Goal: Communication & Community: Answer question/provide support

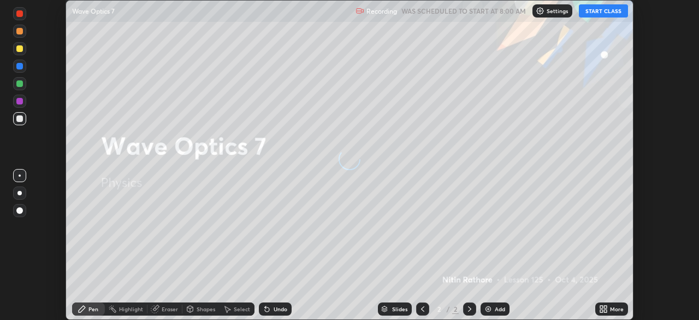
scroll to position [320, 699]
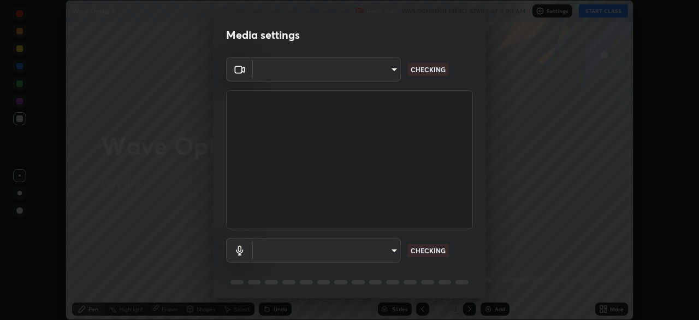
type input "6d46a3bbb121808cbb74c832f71dfccd0f2f4db2e0a8dcefa18edd627fde2ff4"
click at [325, 257] on body "Erase all Wave Optics 7 Recording WAS SCHEDULED TO START AT 8:00 AM Settings ST…" at bounding box center [349, 160] width 699 height 320
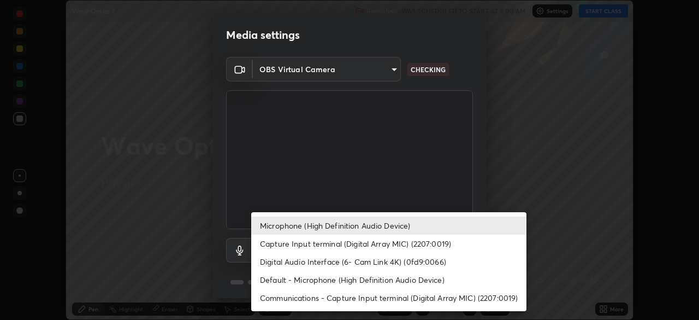
click at [309, 281] on li "Default - Microphone (High Definition Audio Device)" at bounding box center [388, 279] width 275 height 18
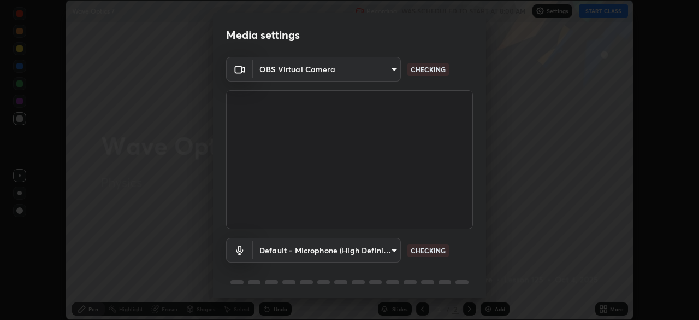
click at [309, 250] on body "Erase all Wave Optics 7 Recording WAS SCHEDULED TO START AT 8:00 AM Settings ST…" at bounding box center [349, 160] width 699 height 320
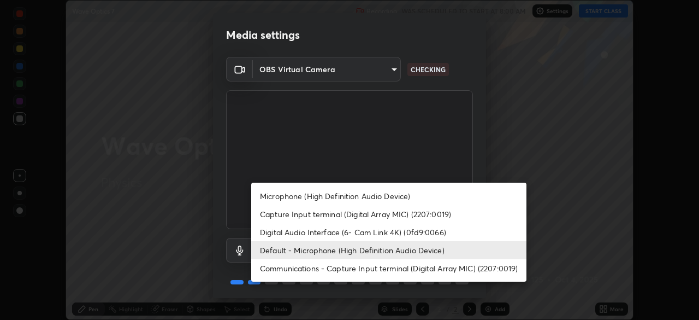
click at [299, 197] on li "Microphone (High Definition Audio Device)" at bounding box center [388, 196] width 275 height 18
type input "542551534069d815422f2d39fde6cbae80a89d9e5025ba2982a8294de1300f8f"
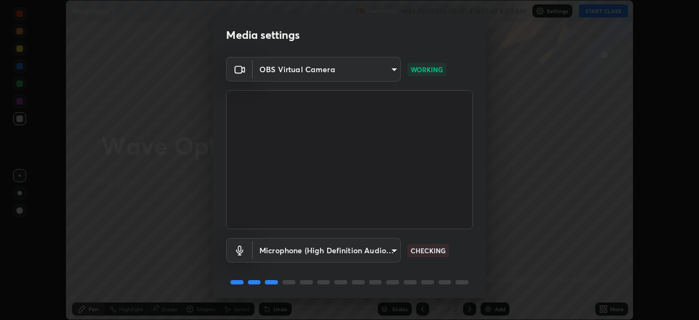
scroll to position [39, 0]
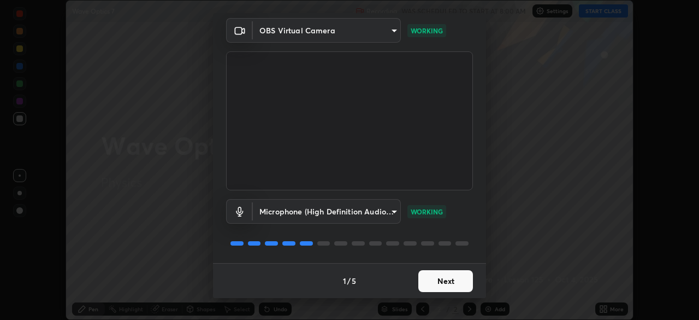
click at [460, 283] on button "Next" at bounding box center [445, 281] width 55 height 22
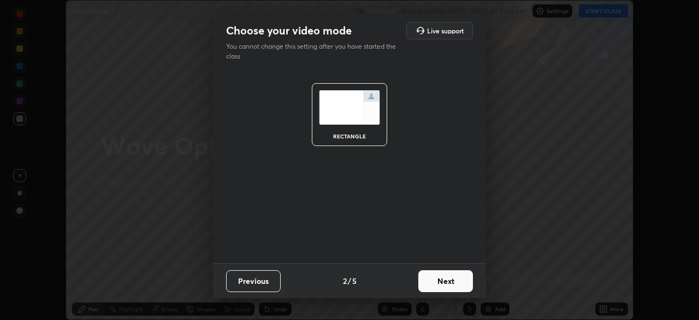
click at [459, 284] on button "Next" at bounding box center [445, 281] width 55 height 22
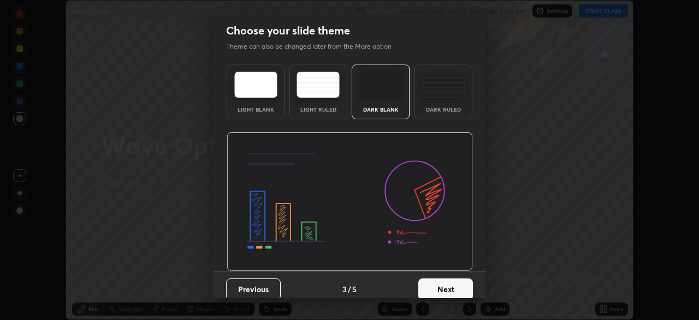
click at [461, 281] on button "Next" at bounding box center [445, 289] width 55 height 22
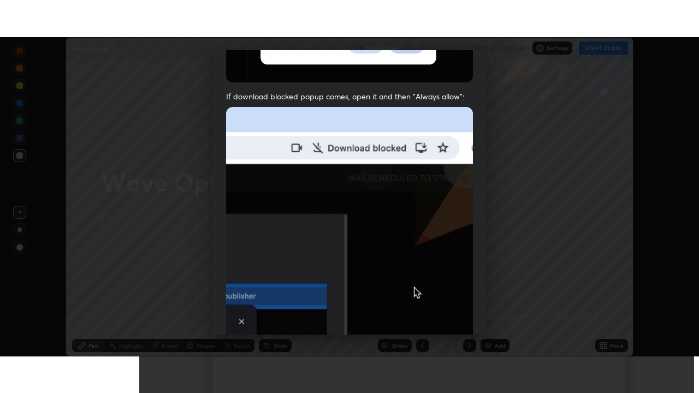
scroll to position [262, 0]
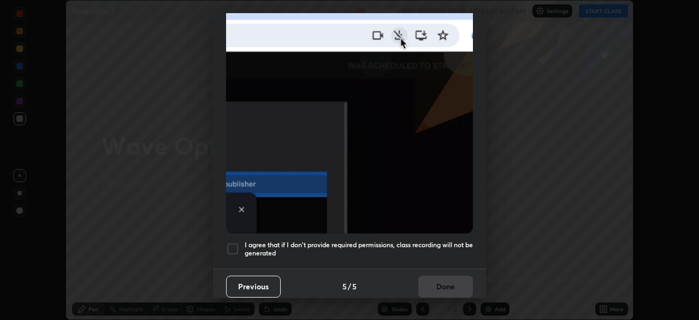
click at [383, 249] on h5 "I agree that if I don't provide required permissions, class recording will not …" at bounding box center [359, 248] width 228 height 17
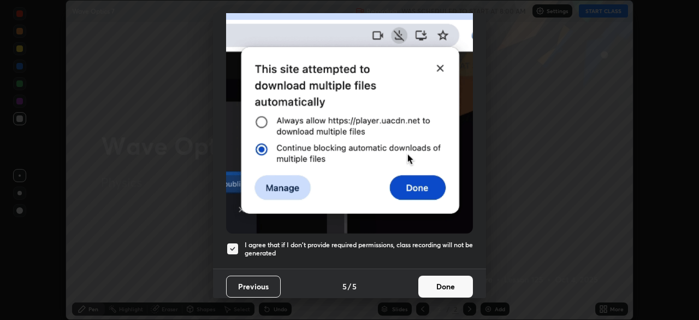
click at [428, 282] on button "Done" at bounding box center [445, 286] width 55 height 22
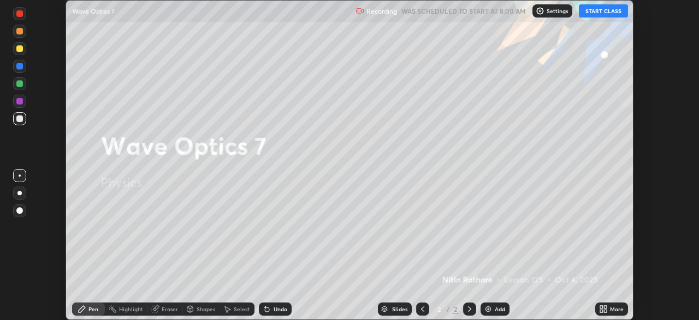
click at [606, 311] on icon at bounding box center [605, 310] width 3 height 3
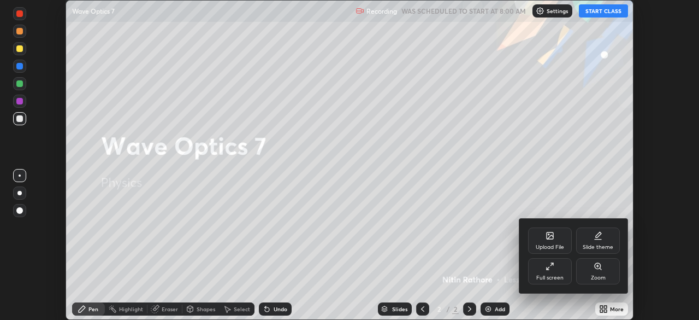
click at [561, 272] on div "Full screen" at bounding box center [550, 271] width 44 height 26
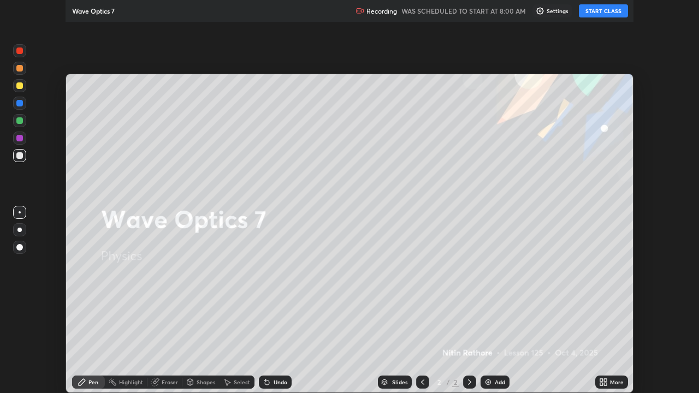
scroll to position [393, 699]
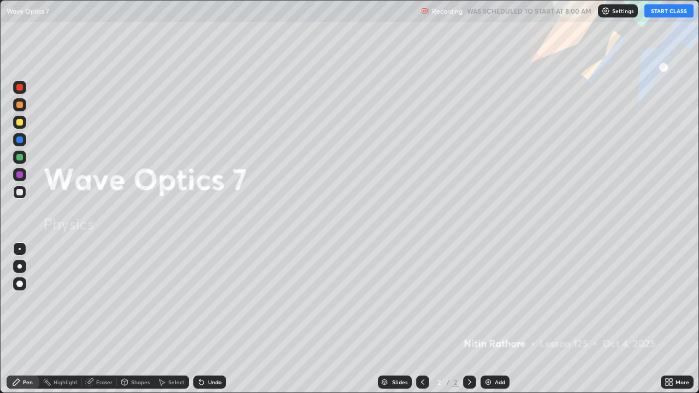
click at [658, 10] on button "START CLASS" at bounding box center [669, 10] width 49 height 13
click at [496, 319] on div "Add" at bounding box center [500, 382] width 10 height 5
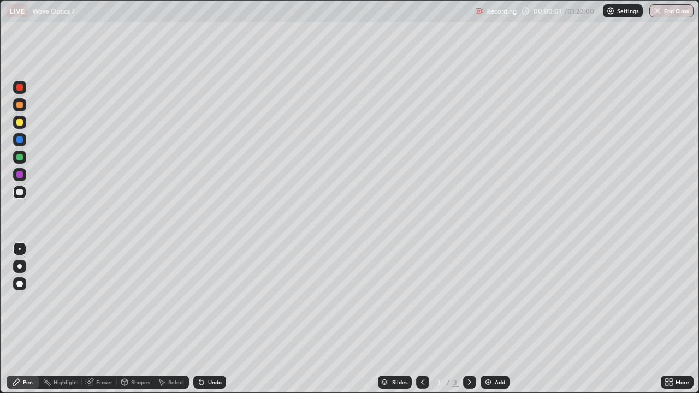
click at [20, 267] on div at bounding box center [19, 266] width 4 height 4
click at [139, 319] on div "Shapes" at bounding box center [140, 382] width 19 height 5
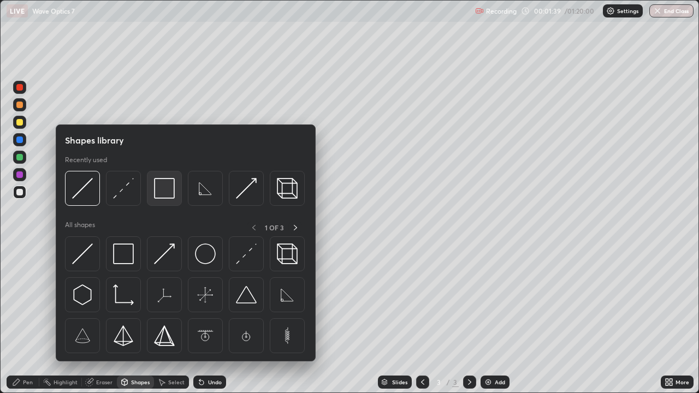
click at [162, 192] on img at bounding box center [164, 188] width 21 height 21
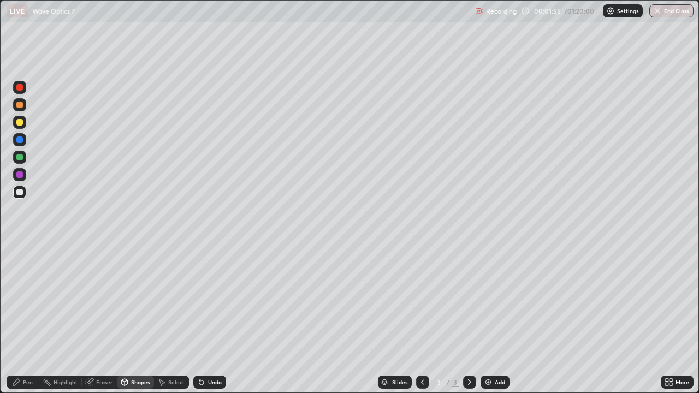
click at [138, 319] on div "Shapes" at bounding box center [140, 382] width 19 height 5
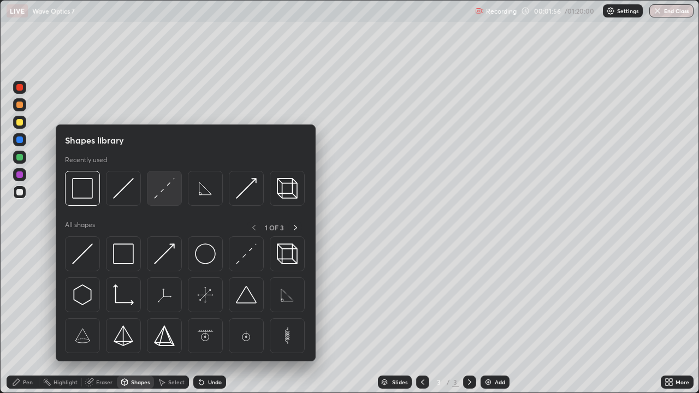
click at [172, 196] on img at bounding box center [164, 188] width 21 height 21
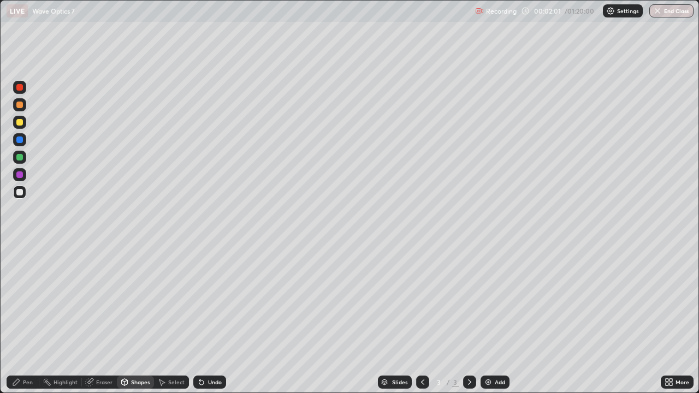
click at [19, 124] on div at bounding box center [19, 122] width 7 height 7
click at [23, 319] on div "Pen" at bounding box center [28, 382] width 10 height 5
click at [103, 319] on div "Eraser" at bounding box center [104, 382] width 16 height 5
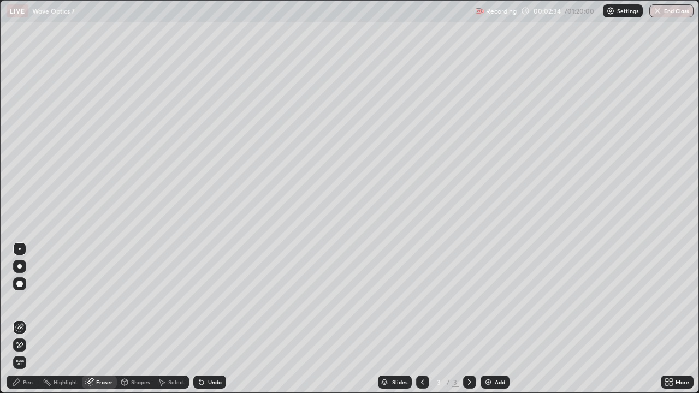
click at [488, 319] on img at bounding box center [488, 382] width 9 height 9
click at [132, 319] on div "Shapes" at bounding box center [135, 382] width 37 height 13
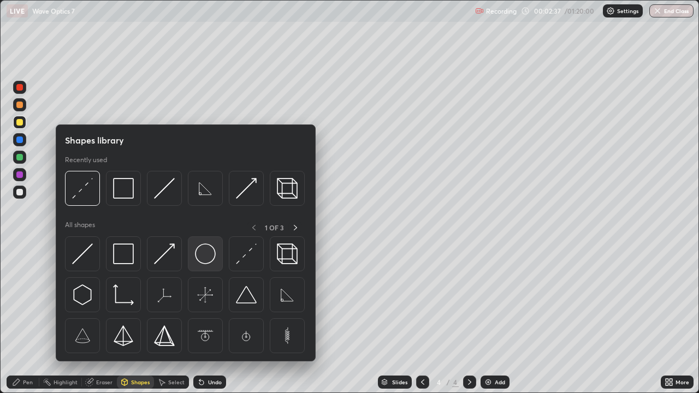
click at [202, 246] on img at bounding box center [205, 254] width 21 height 21
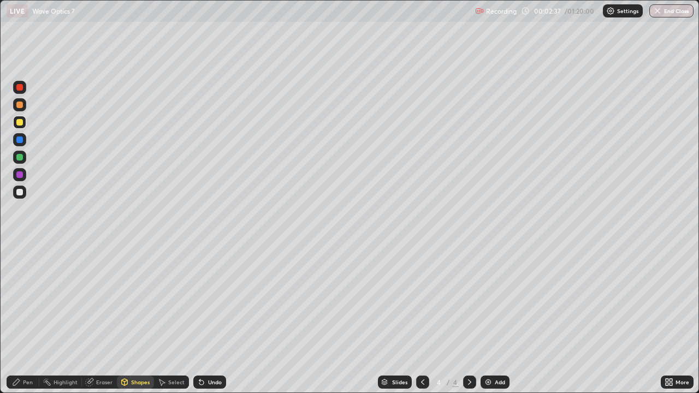
click at [17, 195] on div at bounding box center [19, 192] width 7 height 7
click at [183, 319] on div "Select" at bounding box center [176, 382] width 16 height 5
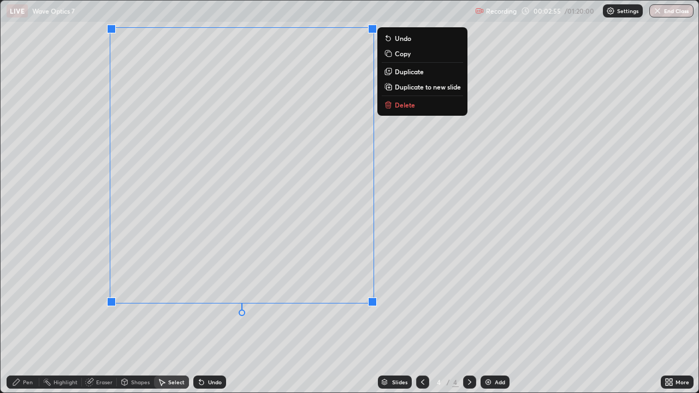
click at [394, 54] on button "Copy" at bounding box center [422, 53] width 81 height 13
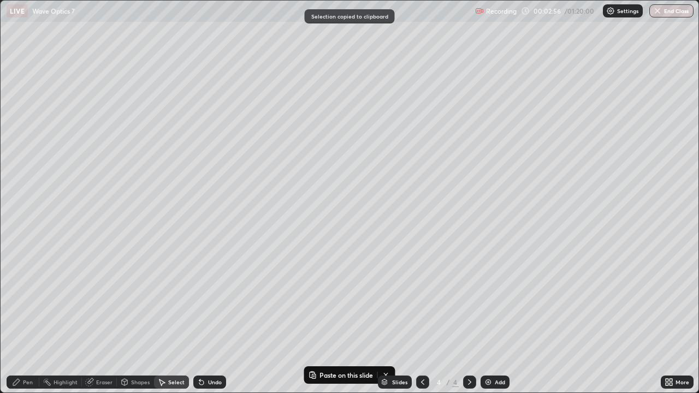
click at [422, 319] on icon at bounding box center [422, 382] width 9 height 9
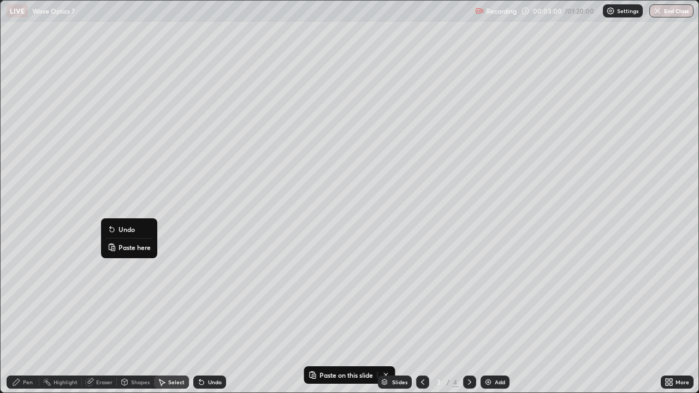
click at [131, 249] on p "Paste here" at bounding box center [135, 247] width 32 height 9
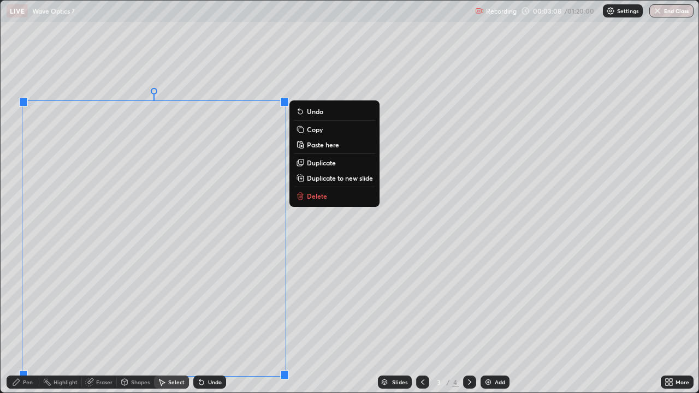
click at [19, 319] on icon at bounding box center [16, 382] width 9 height 9
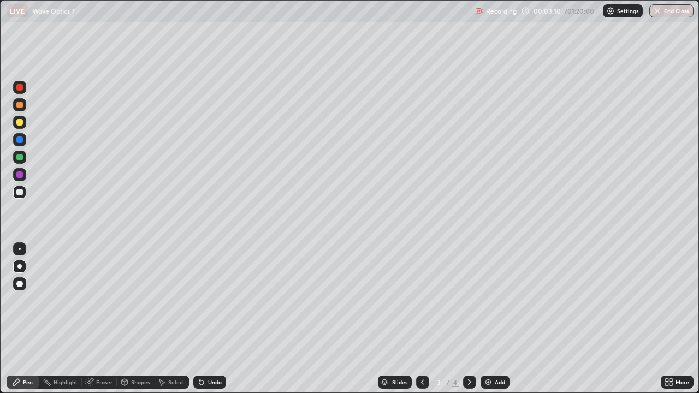
click at [102, 319] on div "Eraser" at bounding box center [104, 382] width 16 height 5
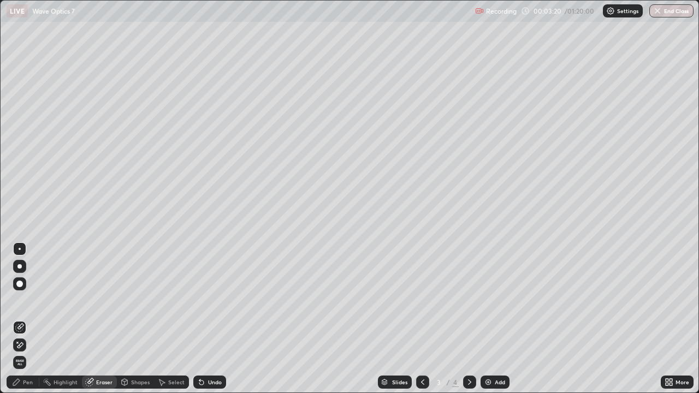
click at [21, 319] on div "Pen" at bounding box center [23, 382] width 33 height 13
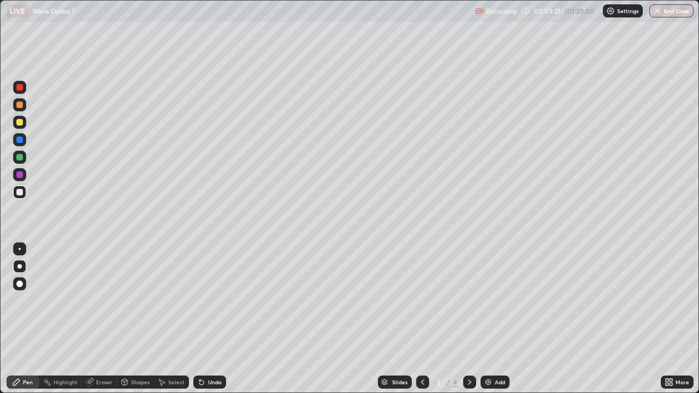
click at [17, 123] on div at bounding box center [19, 122] width 7 height 7
click at [468, 319] on icon at bounding box center [469, 382] width 9 height 9
click at [178, 319] on div "Select" at bounding box center [176, 382] width 16 height 5
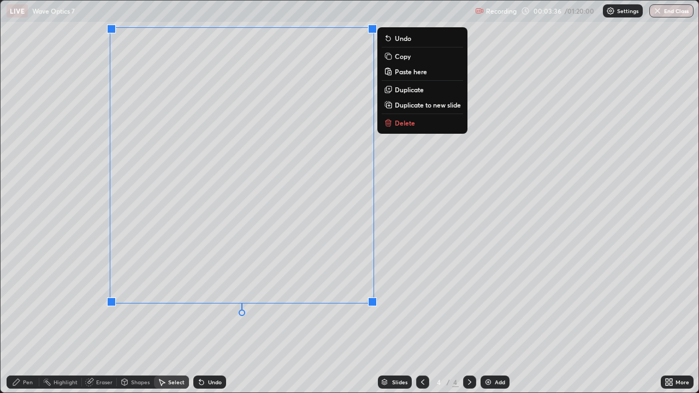
click at [423, 239] on div "0 ° Undo Copy Paste here Duplicate Duplicate to new slide Delete" at bounding box center [350, 197] width 698 height 392
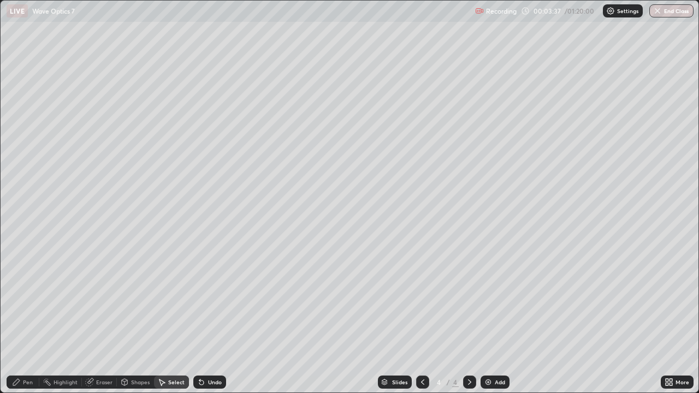
click at [113, 319] on div "Eraser" at bounding box center [99, 382] width 35 height 13
click at [179, 319] on div "Select" at bounding box center [176, 382] width 16 height 5
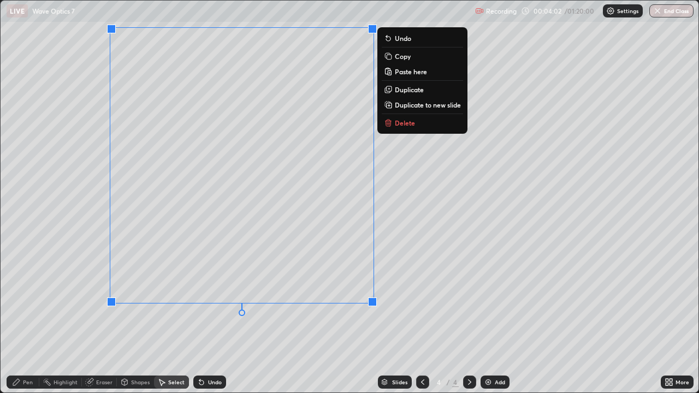
click at [405, 58] on p "Copy" at bounding box center [403, 56] width 16 height 9
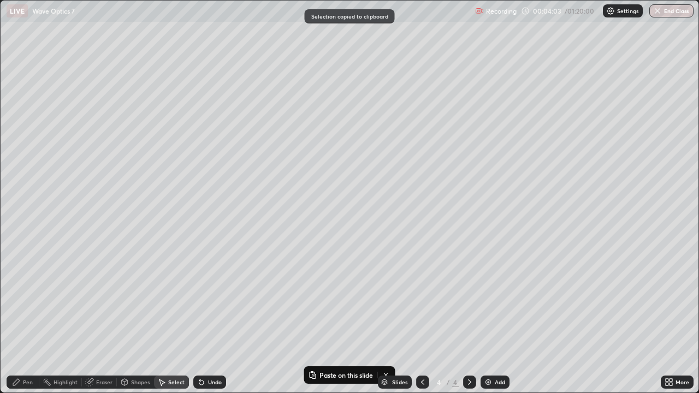
click at [421, 319] on icon at bounding box center [422, 382] width 9 height 9
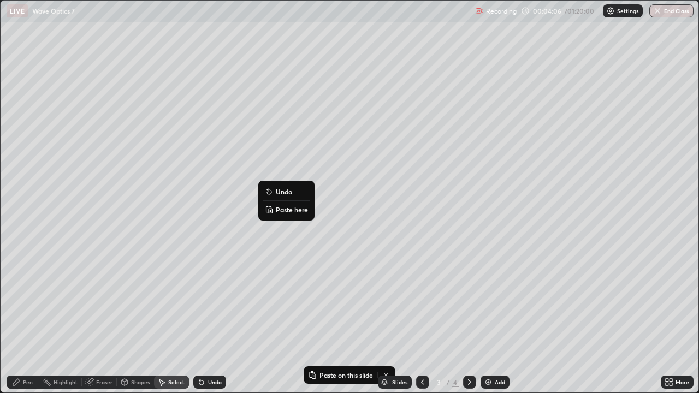
click at [294, 211] on p "Paste here" at bounding box center [292, 209] width 32 height 9
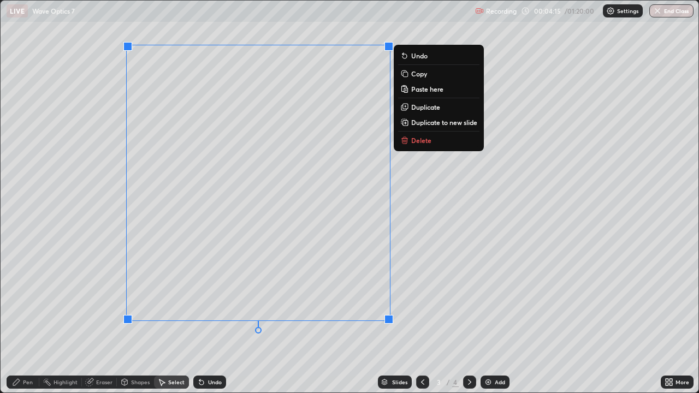
click at [425, 109] on p "Duplicate" at bounding box center [425, 107] width 29 height 9
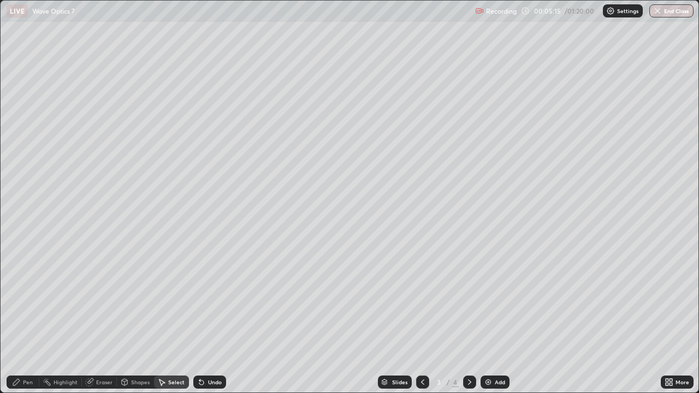
click at [136, 319] on div "Shapes" at bounding box center [140, 382] width 19 height 5
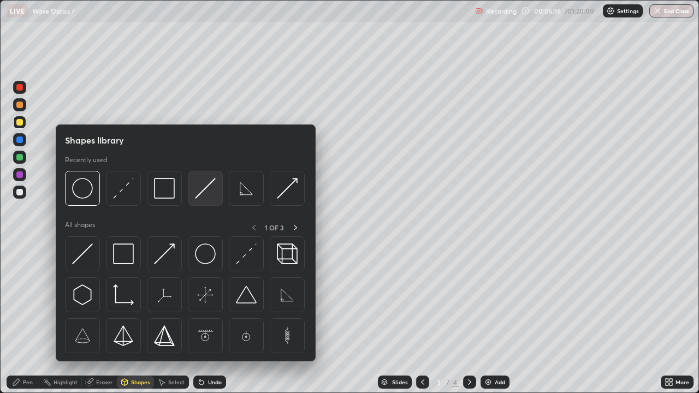
click at [213, 186] on img at bounding box center [205, 188] width 21 height 21
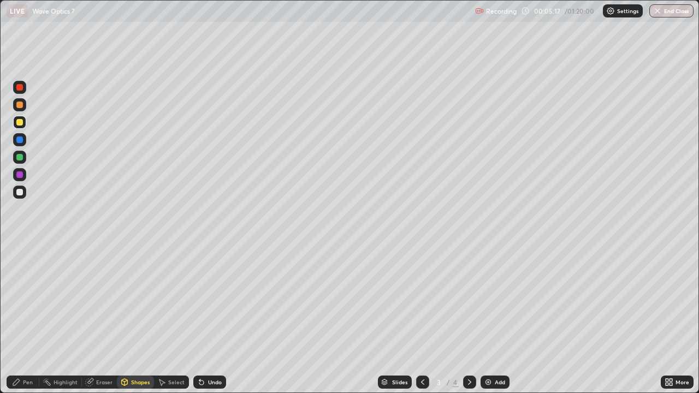
click at [19, 122] on div at bounding box center [19, 122] width 7 height 7
click at [20, 319] on icon at bounding box center [16, 382] width 9 height 9
click at [135, 319] on div "Shapes" at bounding box center [140, 382] width 19 height 5
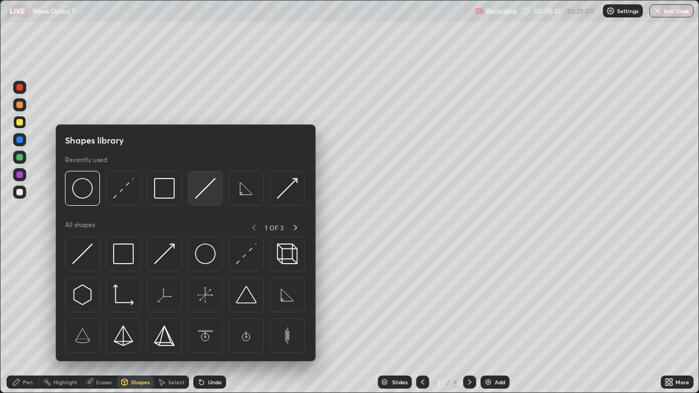
click at [203, 191] on img at bounding box center [205, 188] width 21 height 21
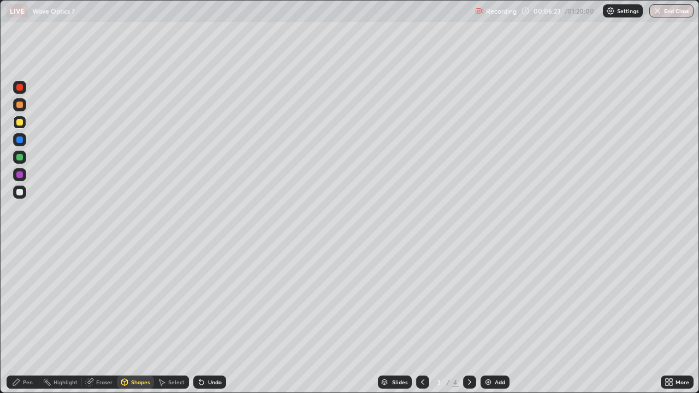
click at [31, 319] on div "Pen" at bounding box center [28, 382] width 10 height 5
click at [21, 221] on div "Erase all" at bounding box center [20, 197] width 26 height 350
click at [19, 191] on div at bounding box center [19, 192] width 7 height 7
click at [469, 319] on icon at bounding box center [469, 382] width 9 height 9
click at [180, 319] on div "Select" at bounding box center [176, 382] width 16 height 5
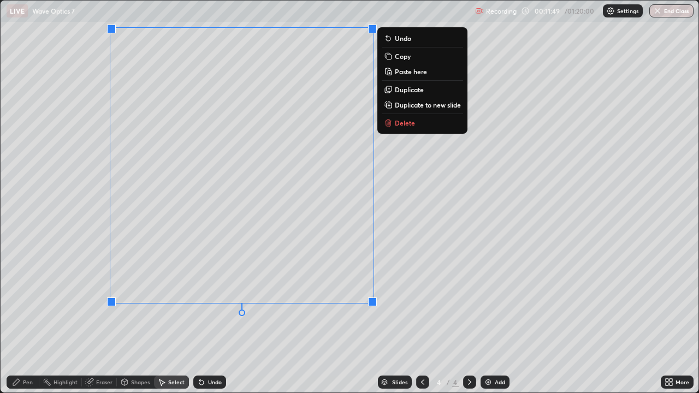
click at [404, 125] on p "Delete" at bounding box center [405, 123] width 20 height 9
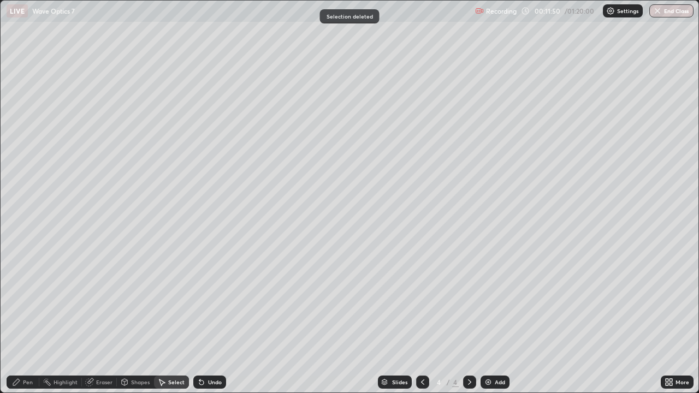
click at [140, 319] on div "Shapes" at bounding box center [135, 382] width 37 height 13
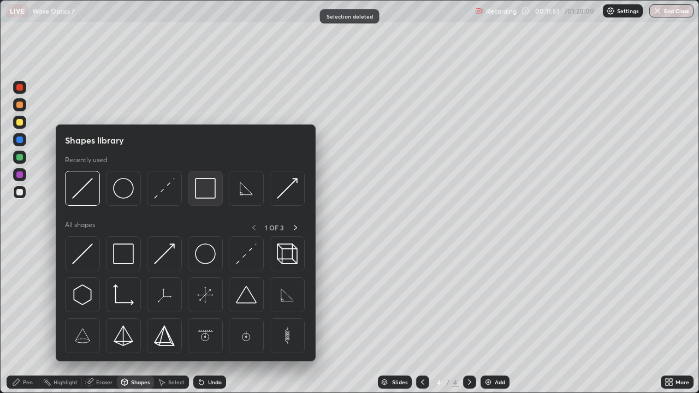
click at [202, 189] on img at bounding box center [205, 188] width 21 height 21
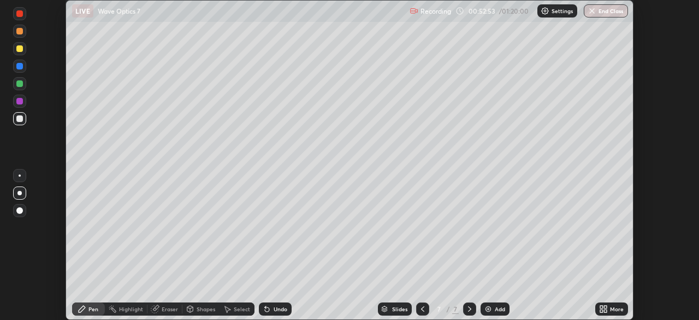
scroll to position [320, 699]
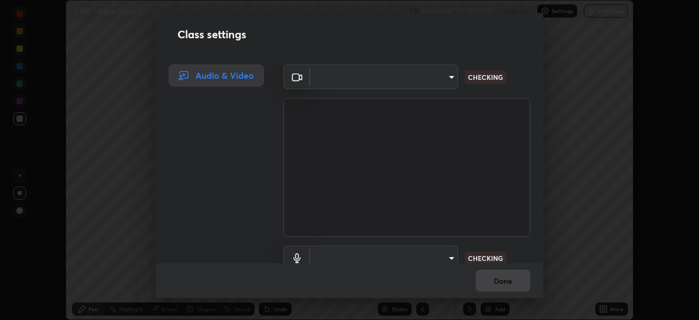
type input "6d46a3bbb121808cbb74c832f71dfccd0f2f4db2e0a8dcefa18edd627fde2ff4"
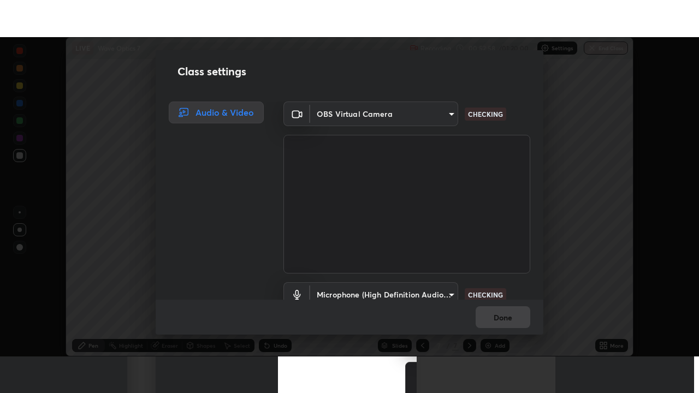
scroll to position [50, 0]
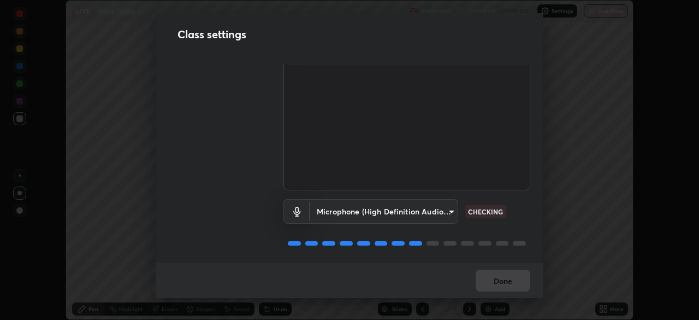
click at [433, 204] on body "Erase all LIVE Wave Optics 7 Recording 00:52:59 / 01:20:00 Settings End Class S…" at bounding box center [349, 160] width 699 height 320
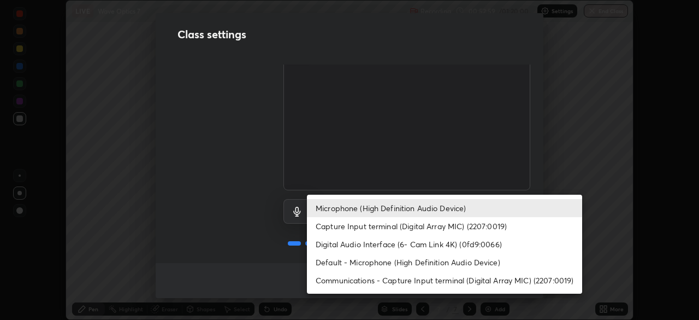
click at [422, 242] on li "Digital Audio Interface (6- Cam Link 4K) (0fd9:0066)" at bounding box center [444, 244] width 275 height 18
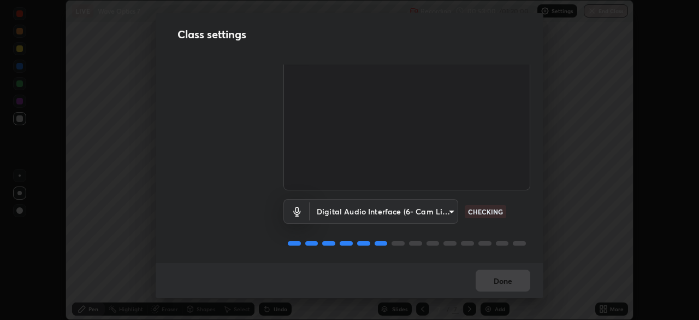
click at [426, 213] on body "Erase all LIVE Wave Optics 7 Recording 00:53:00 / 01:20:00 Settings End Class S…" at bounding box center [349, 160] width 699 height 320
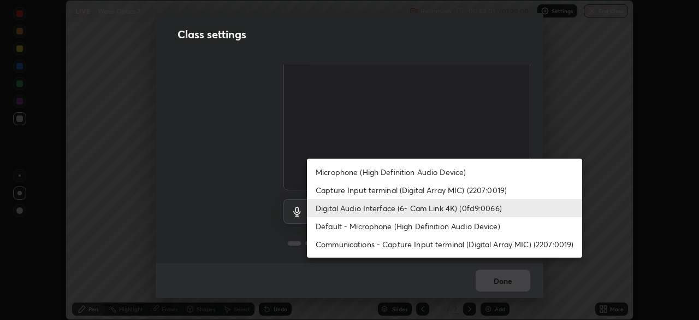
click at [426, 173] on li "Microphone (High Definition Audio Device)" at bounding box center [444, 172] width 275 height 18
type input "542551534069d815422f2d39fde6cbae80a89d9e5025ba2982a8294de1300f8f"
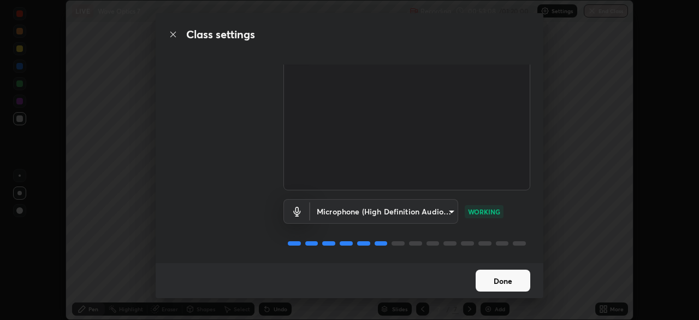
click at [518, 280] on button "Done" at bounding box center [503, 280] width 55 height 22
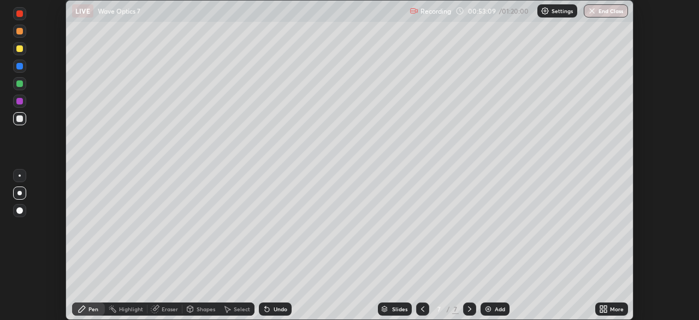
click at [608, 309] on icon at bounding box center [603, 308] width 9 height 9
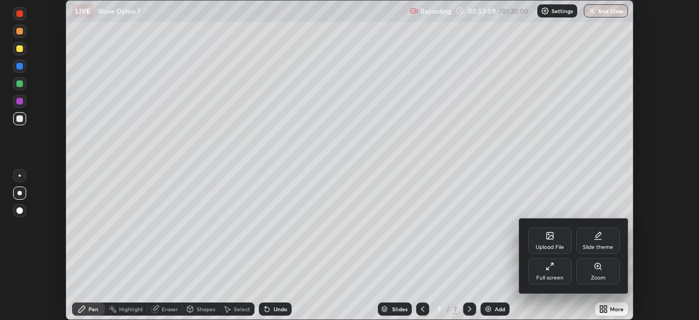
click at [548, 268] on icon at bounding box center [548, 268] width 3 height 3
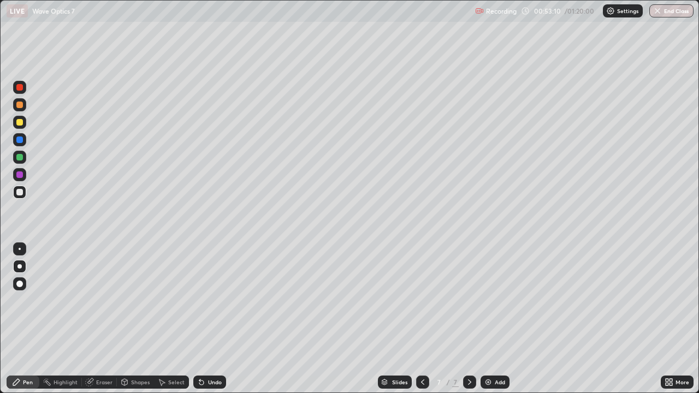
scroll to position [393, 699]
click at [422, 319] on icon at bounding box center [422, 382] width 9 height 9
click at [469, 319] on icon at bounding box center [469, 382] width 3 height 5
click at [421, 319] on icon at bounding box center [422, 382] width 9 height 9
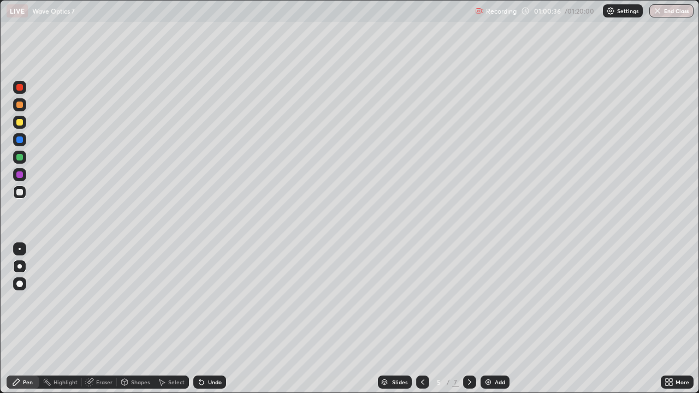
click at [422, 319] on icon at bounding box center [422, 382] width 9 height 9
click at [131, 319] on div "Shapes" at bounding box center [135, 382] width 37 height 13
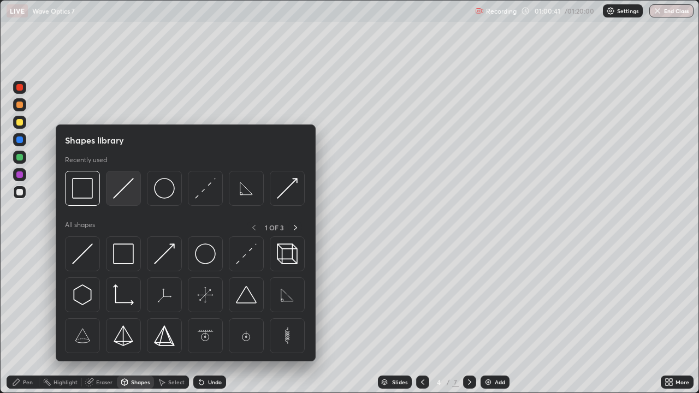
click at [117, 194] on img at bounding box center [123, 188] width 21 height 21
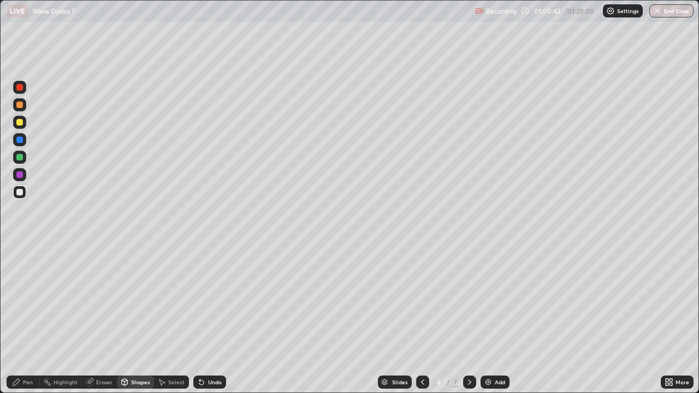
click at [20, 126] on div at bounding box center [19, 122] width 13 height 13
click at [20, 158] on div at bounding box center [19, 157] width 7 height 7
click at [139, 319] on div "Shapes" at bounding box center [140, 382] width 19 height 5
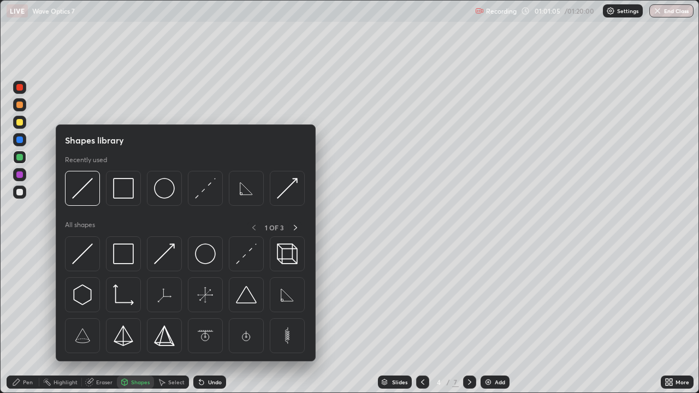
click at [19, 126] on div at bounding box center [19, 122] width 13 height 13
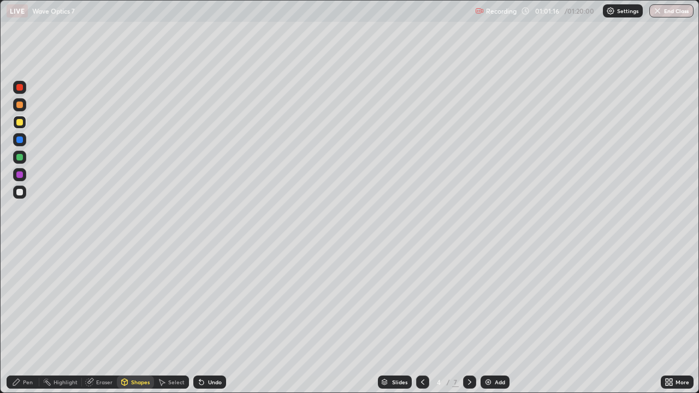
click at [21, 162] on div at bounding box center [19, 157] width 13 height 13
click at [24, 119] on div at bounding box center [19, 122] width 13 height 13
click at [20, 158] on div at bounding box center [19, 157] width 7 height 7
click at [21, 122] on div at bounding box center [19, 122] width 7 height 7
click at [468, 319] on icon at bounding box center [469, 382] width 9 height 9
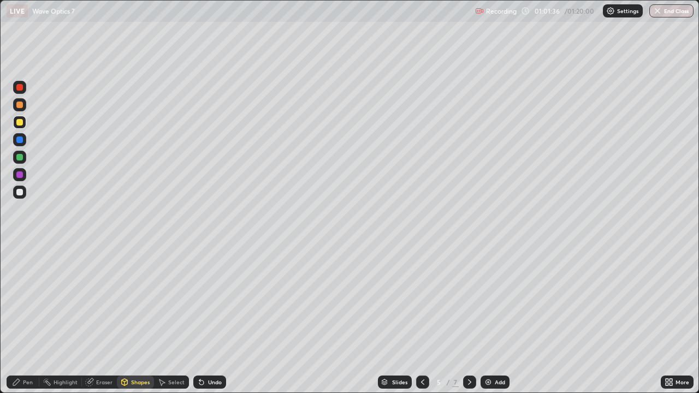
click at [463, 319] on div at bounding box center [469, 382] width 13 height 13
click at [469, 319] on icon at bounding box center [469, 382] width 9 height 9
click at [463, 319] on div at bounding box center [469, 382] width 13 height 13
click at [469, 319] on icon at bounding box center [469, 382] width 9 height 9
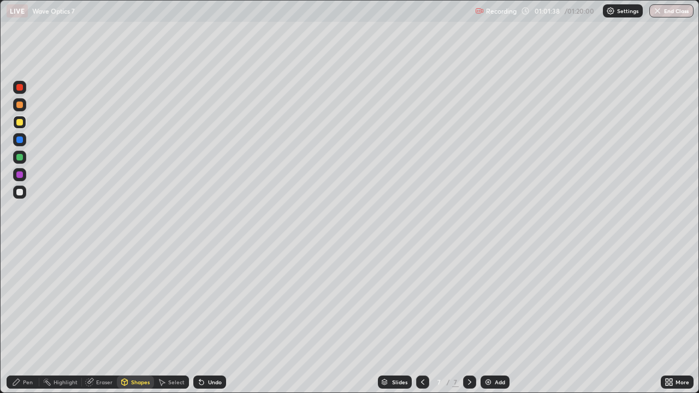
click at [493, 319] on div "Add" at bounding box center [495, 382] width 29 height 13
click at [26, 194] on div at bounding box center [19, 192] width 13 height 13
click at [20, 319] on div "Pen" at bounding box center [23, 382] width 33 height 13
click at [209, 319] on div "Undo" at bounding box center [215, 382] width 14 height 5
click at [21, 125] on div at bounding box center [19, 122] width 7 height 7
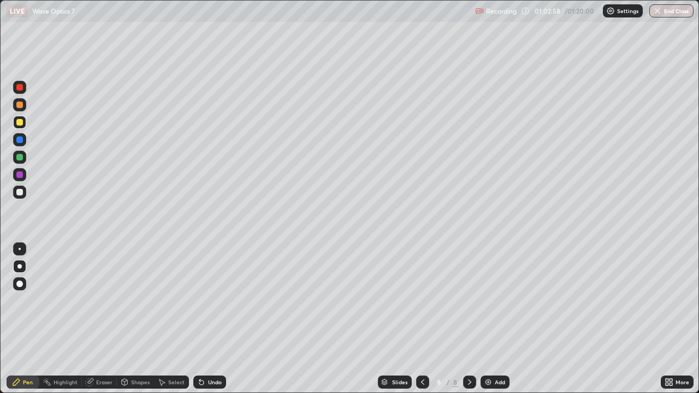
click at [15, 198] on div at bounding box center [19, 192] width 13 height 13
click at [422, 319] on icon at bounding box center [422, 382] width 9 height 9
click at [20, 121] on div at bounding box center [19, 122] width 7 height 7
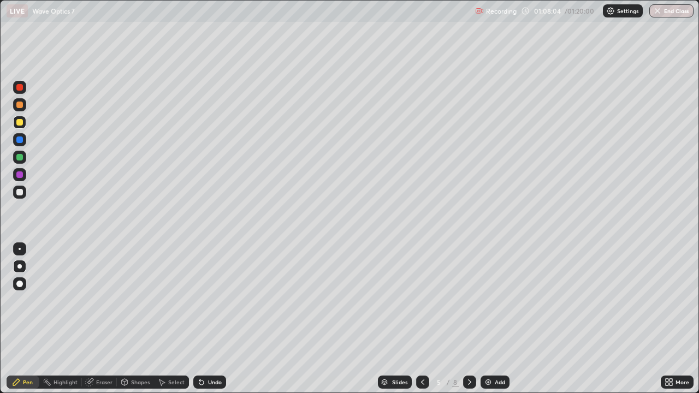
click at [422, 319] on icon at bounding box center [422, 382] width 9 height 9
click at [469, 319] on icon at bounding box center [469, 382] width 9 height 9
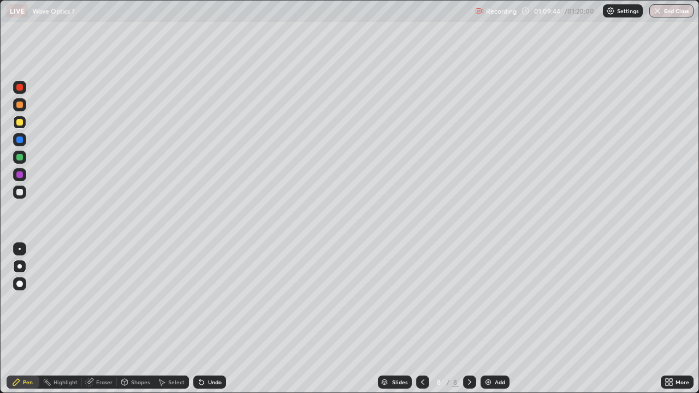
click at [474, 319] on div at bounding box center [469, 382] width 13 height 13
click at [469, 319] on icon at bounding box center [469, 382] width 9 height 9
click at [469, 319] on icon at bounding box center [469, 382] width 3 height 5
click at [491, 319] on img at bounding box center [488, 382] width 9 height 9
click at [20, 193] on div at bounding box center [19, 192] width 7 height 7
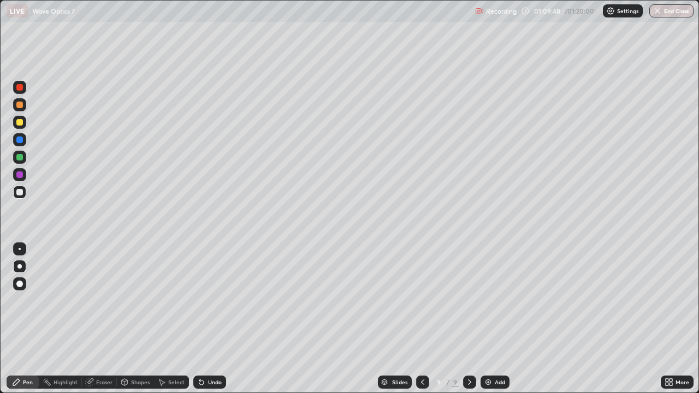
click at [138, 319] on div "Shapes" at bounding box center [140, 382] width 19 height 5
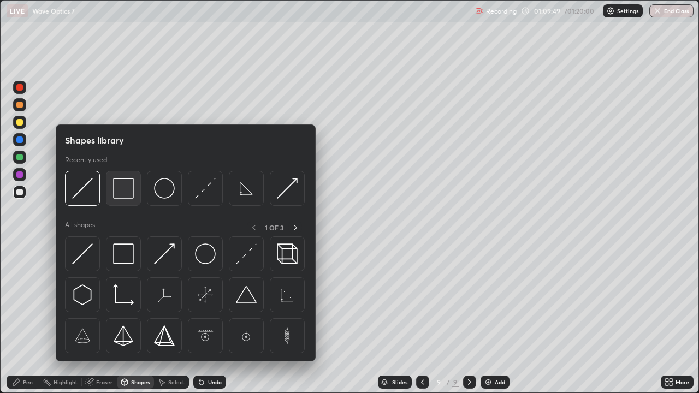
click at [132, 193] on img at bounding box center [123, 188] width 21 height 21
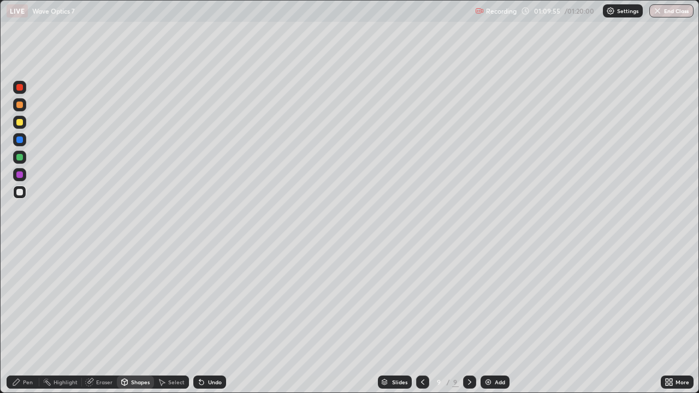
click at [129, 319] on div "Shapes" at bounding box center [135, 382] width 37 height 13
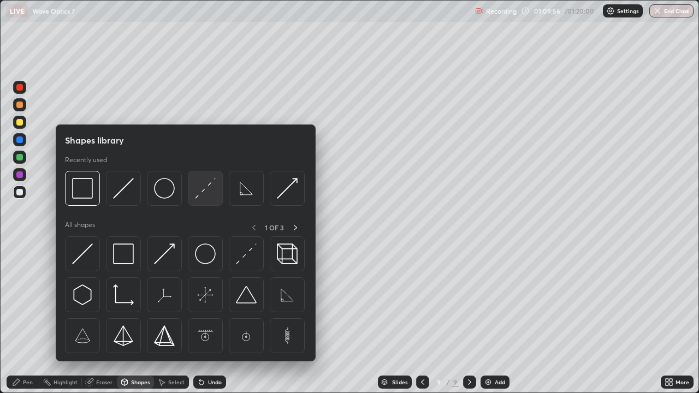
click at [210, 188] on img at bounding box center [205, 188] width 21 height 21
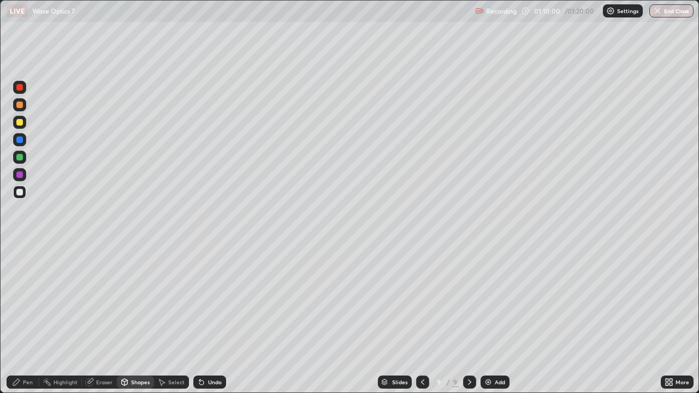
click at [98, 319] on div "Eraser" at bounding box center [104, 382] width 16 height 5
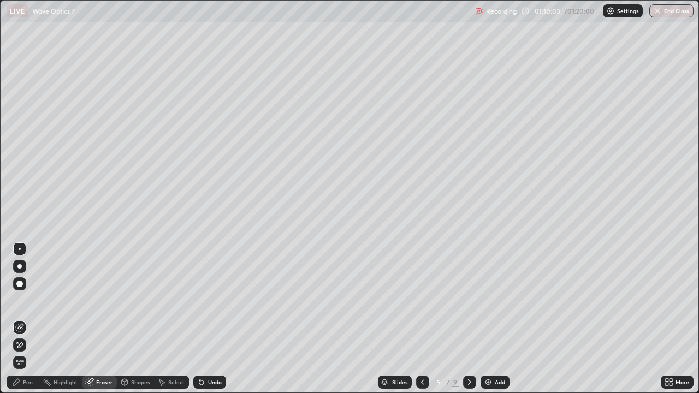
click at [128, 319] on icon at bounding box center [124, 382] width 9 height 9
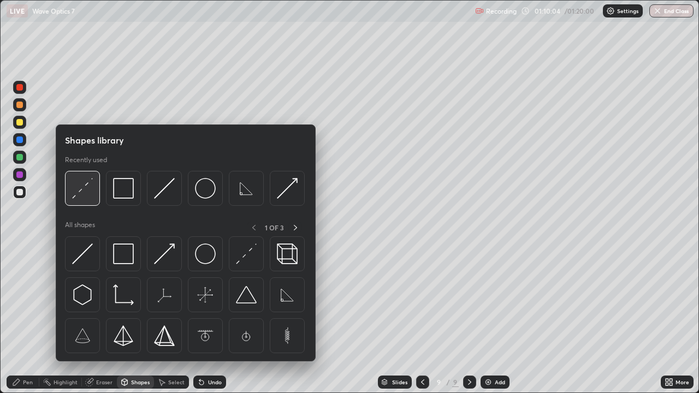
click at [93, 192] on div at bounding box center [82, 188] width 35 height 35
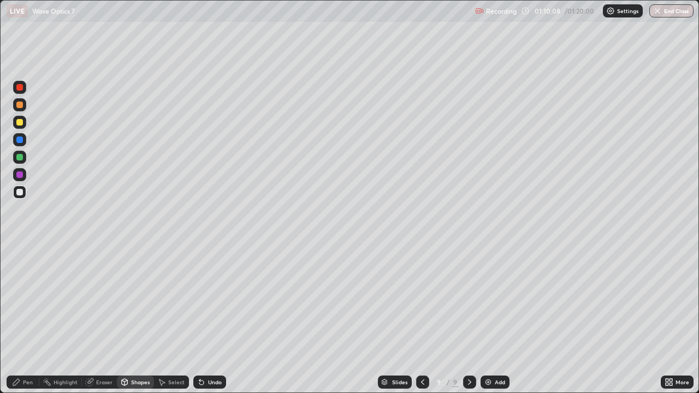
click at [30, 319] on div "Pen" at bounding box center [28, 382] width 10 height 5
click at [135, 319] on div "Shapes" at bounding box center [140, 382] width 19 height 5
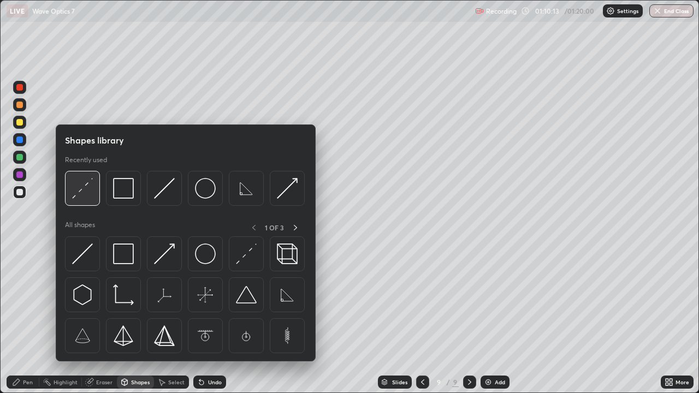
click at [87, 192] on img at bounding box center [82, 188] width 21 height 21
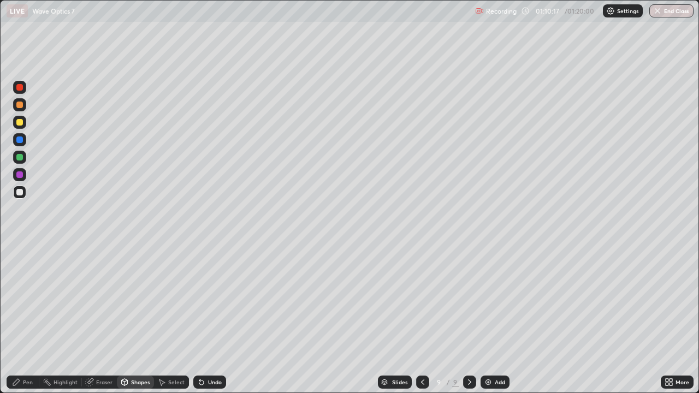
click at [23, 319] on div "Pen" at bounding box center [28, 382] width 10 height 5
click at [128, 319] on icon at bounding box center [124, 382] width 9 height 9
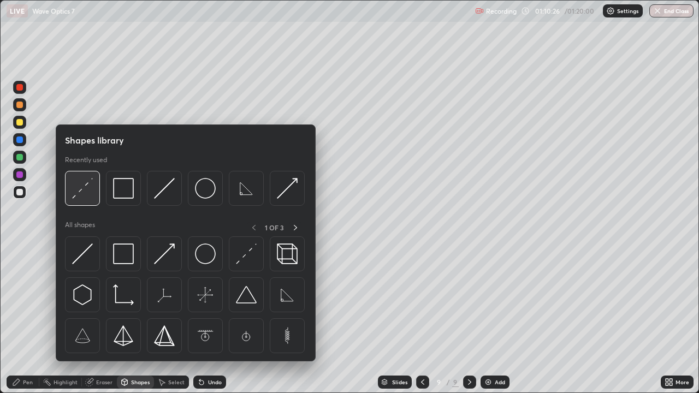
click at [87, 195] on img at bounding box center [82, 188] width 21 height 21
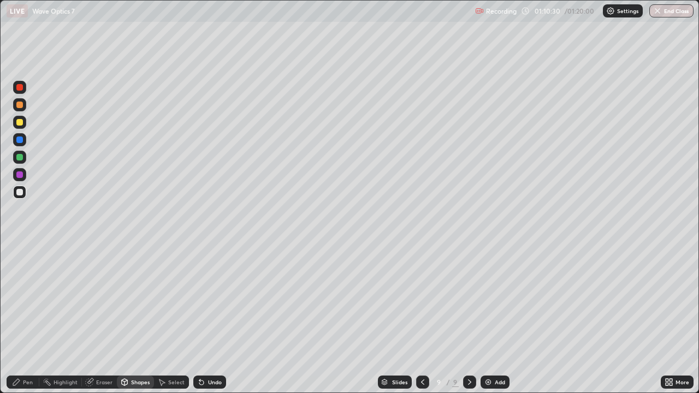
click at [18, 319] on icon at bounding box center [16, 382] width 9 height 9
click at [17, 126] on div at bounding box center [19, 122] width 13 height 13
click at [22, 194] on div at bounding box center [19, 192] width 7 height 7
click at [146, 319] on div "Shapes" at bounding box center [140, 382] width 19 height 5
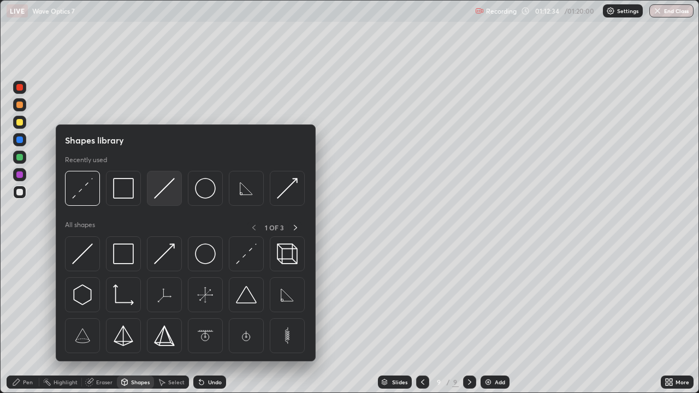
click at [163, 189] on img at bounding box center [164, 188] width 21 height 21
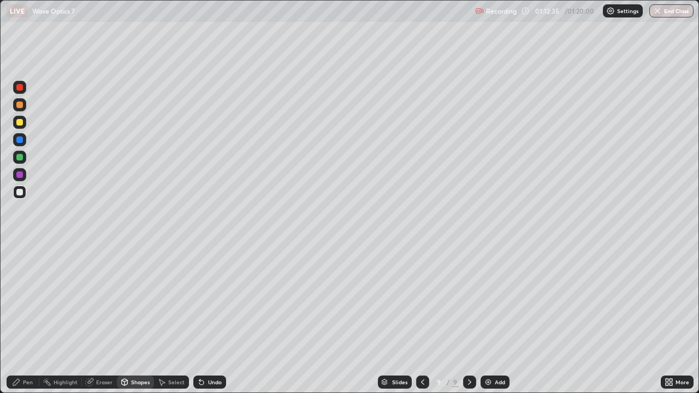
click at [21, 160] on div at bounding box center [19, 157] width 7 height 7
click at [22, 319] on div "Pen" at bounding box center [23, 382] width 33 height 13
click at [214, 319] on div "Undo" at bounding box center [215, 382] width 14 height 5
click at [662, 10] on img "button" at bounding box center [657, 11] width 9 height 9
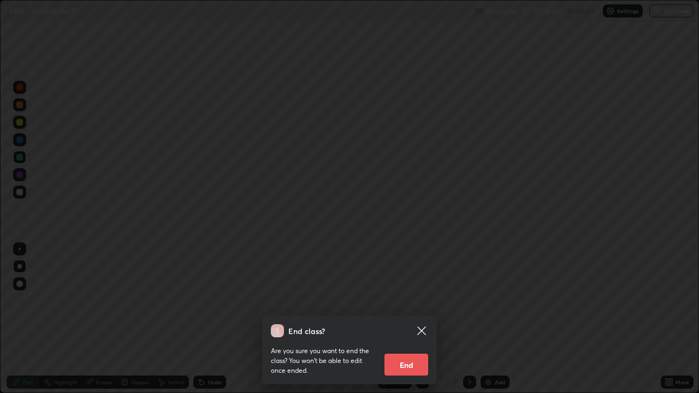
click at [396, 319] on button "End" at bounding box center [407, 365] width 44 height 22
